Goal: Information Seeking & Learning: Find specific fact

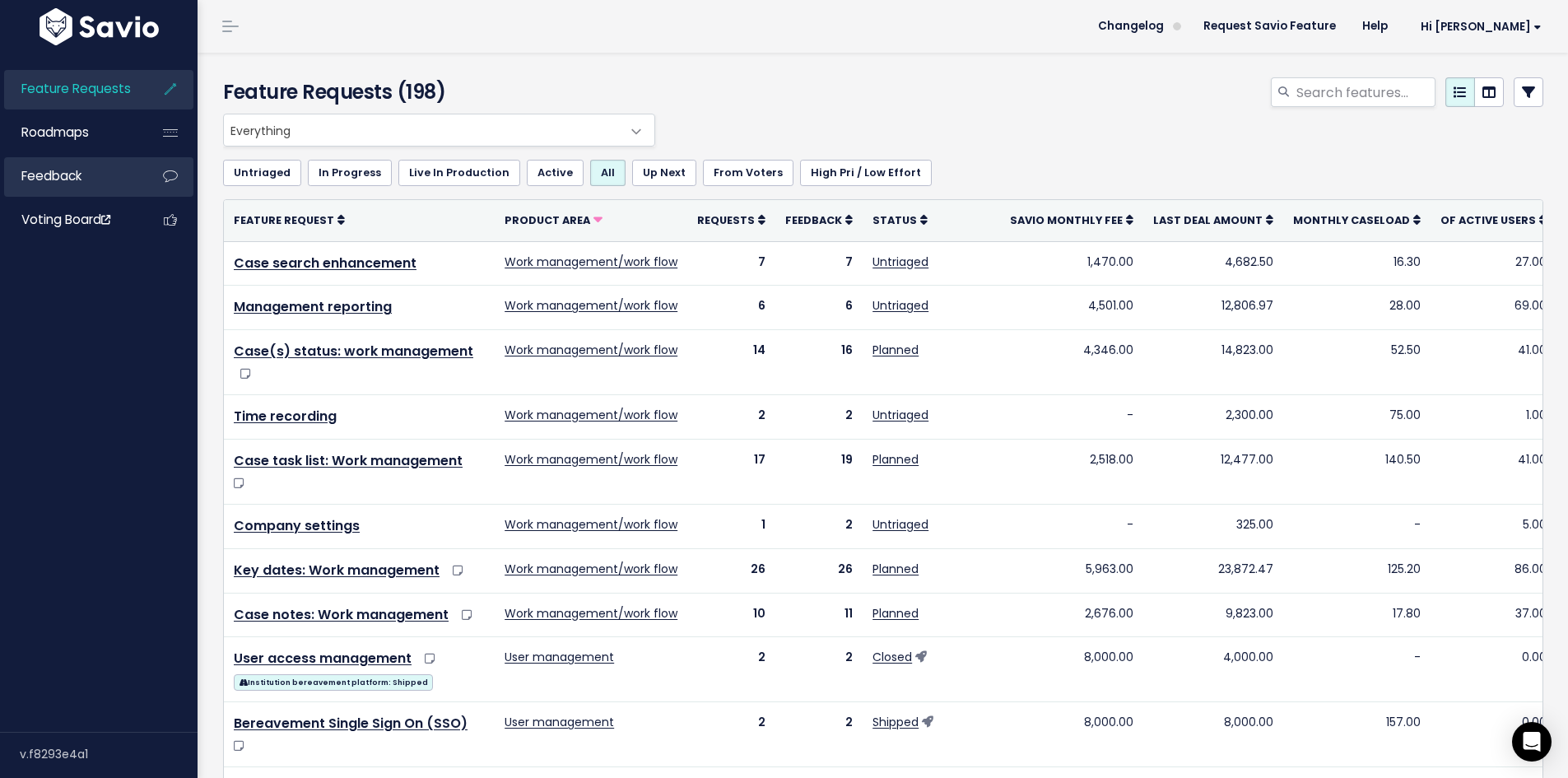
click at [60, 168] on span "Feedback" at bounding box center [52, 176] width 60 height 17
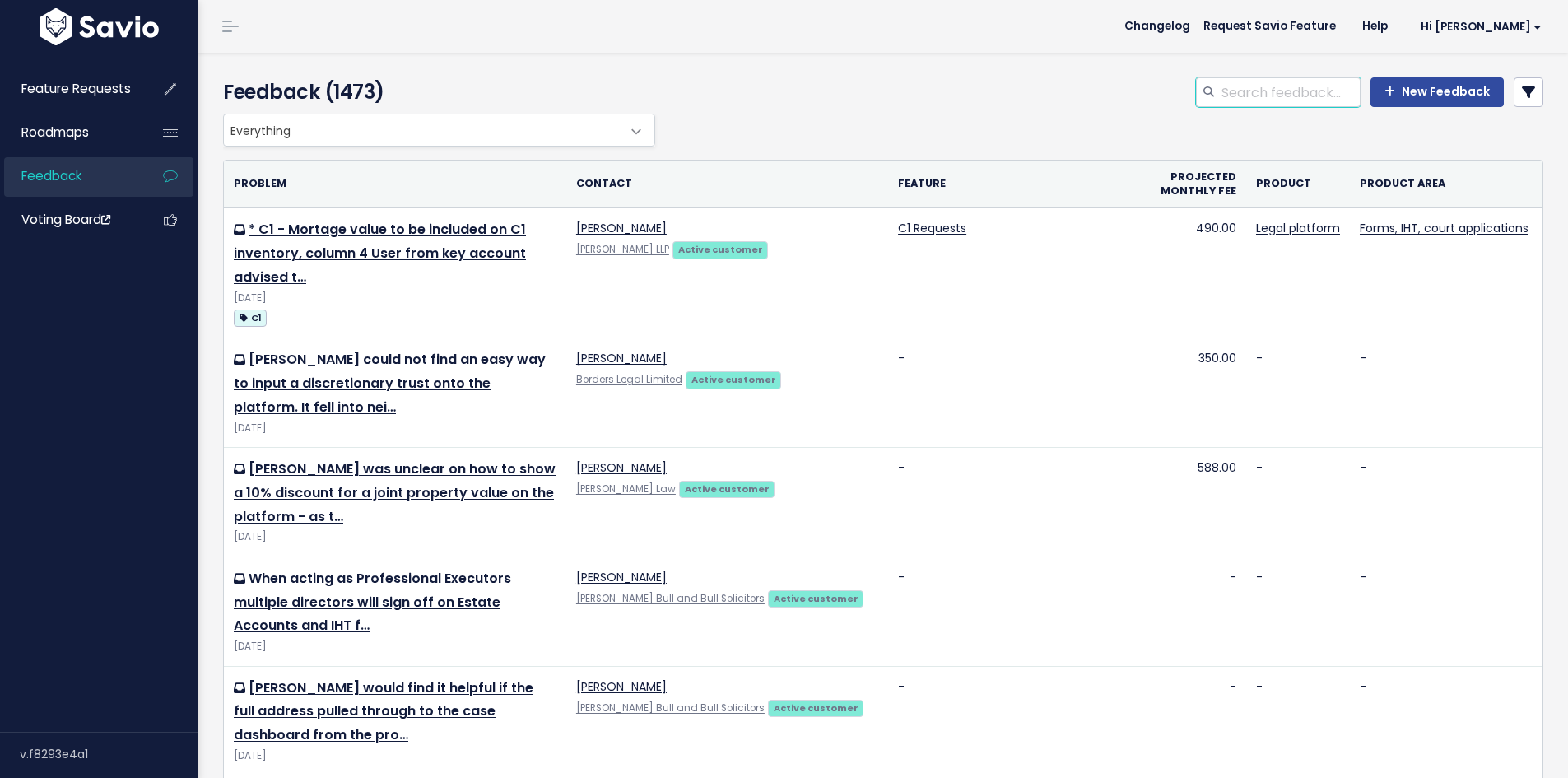
click at [1320, 93] on input "search" at bounding box center [1290, 92] width 141 height 29
type input "beneficiary death"
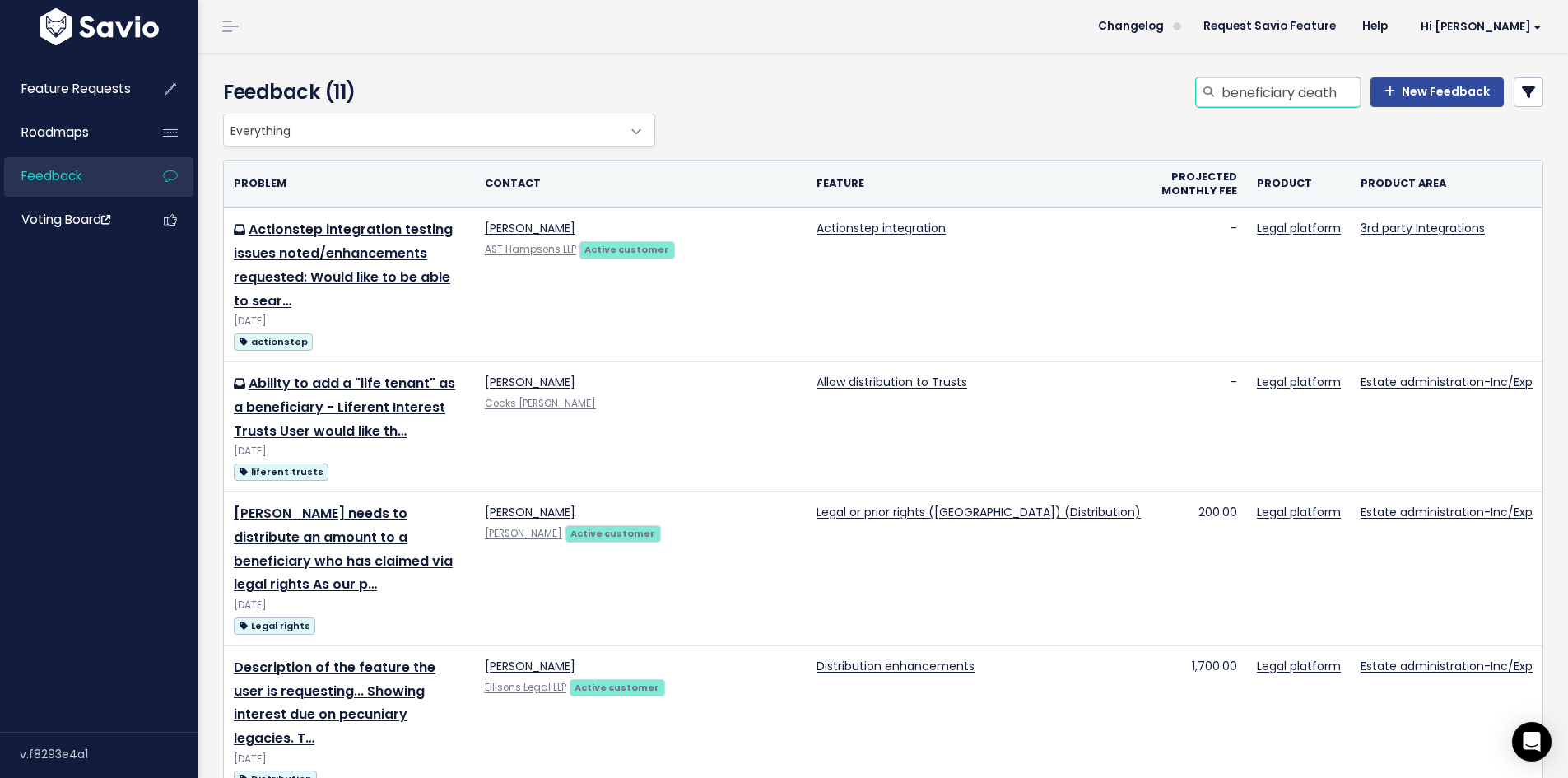
click at [1301, 85] on input "beneficiary death" at bounding box center [1290, 92] width 141 height 29
drag, startPoint x: 1294, startPoint y: 91, endPoint x: 1376, endPoint y: 74, distance: 83.7
click at [1377, 80] on div "beneficiary death New Feedback" at bounding box center [1370, 92] width 347 height 29
type input "beneficiary dod"
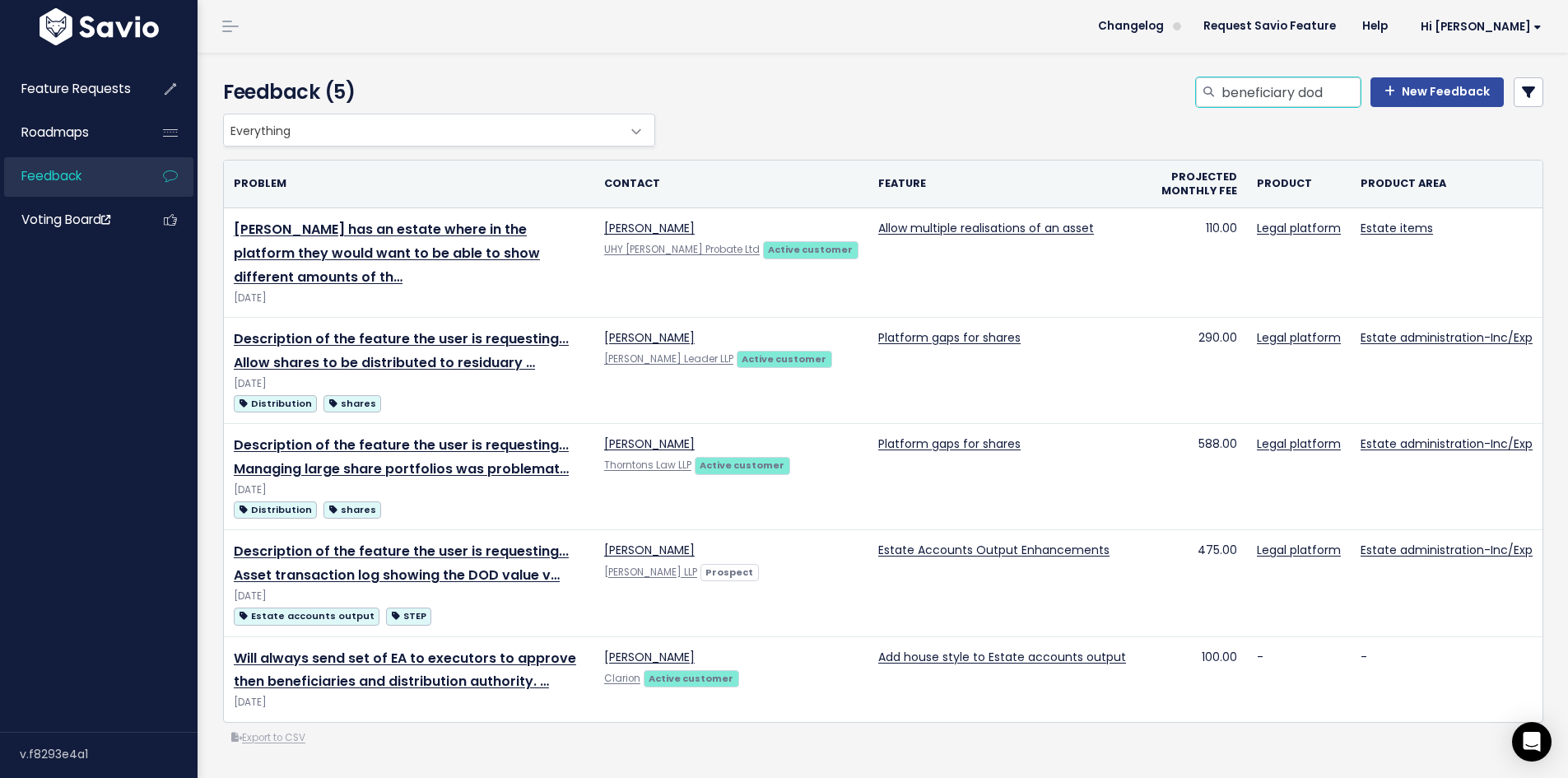
click at [1231, 89] on input "beneficiary dod" at bounding box center [1290, 92] width 141 height 29
click at [1231, 90] on input "beneficiary dod" at bounding box center [1290, 92] width 141 height 29
click at [1230, 88] on input "beneficiary dod" at bounding box center [1290, 92] width 141 height 29
type input "executor dod"
